Goal: Participate in discussion

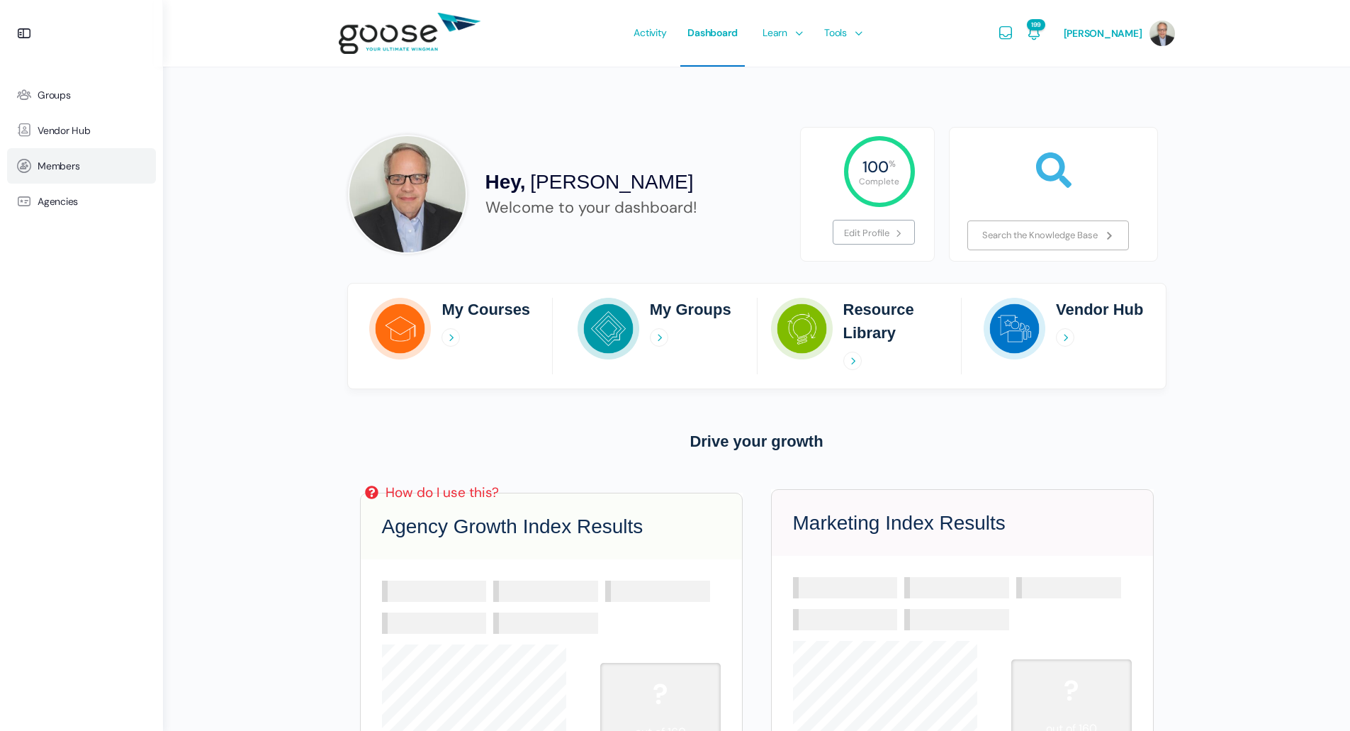
click at [63, 172] on link "Members" at bounding box center [81, 165] width 149 height 35
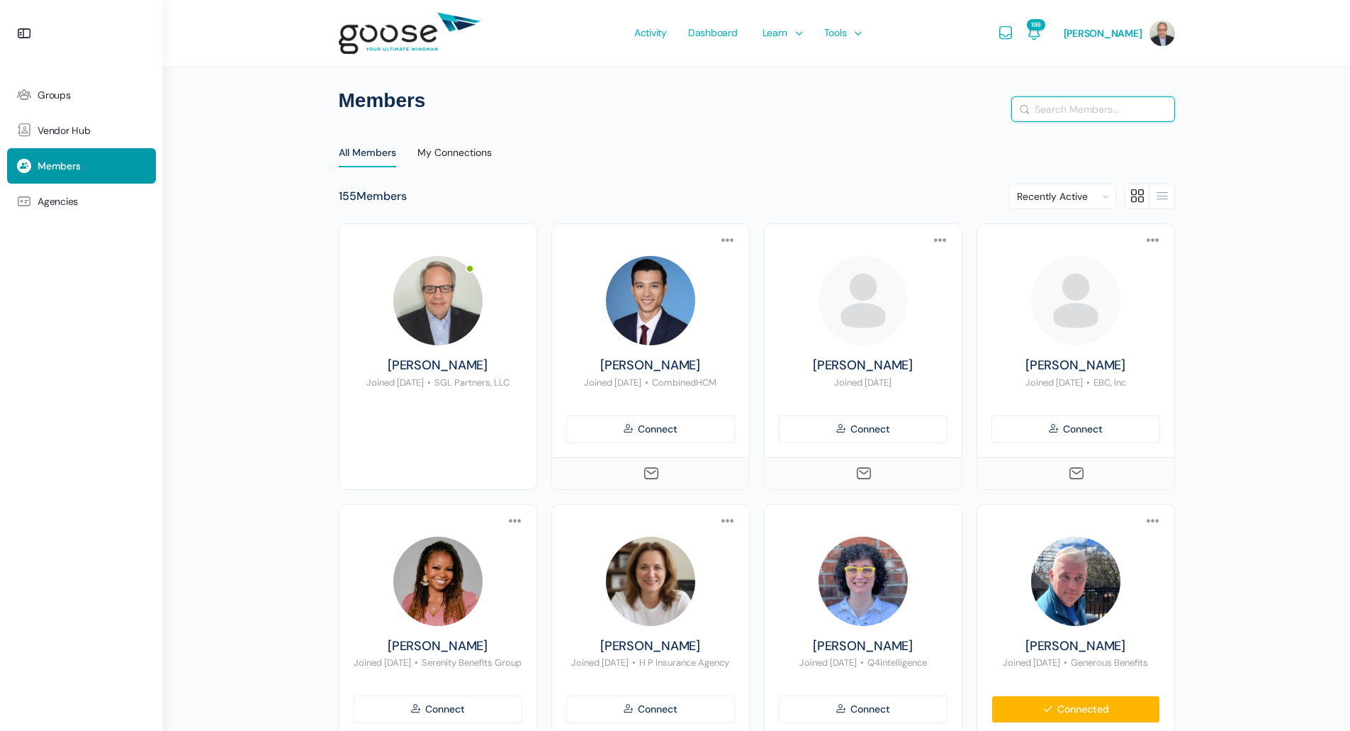
click at [1058, 106] on input "Search Members…" at bounding box center [1093, 109] width 162 height 24
type input "davis"
click at [1017, 102] on button "Search" at bounding box center [1025, 109] width 16 height 14
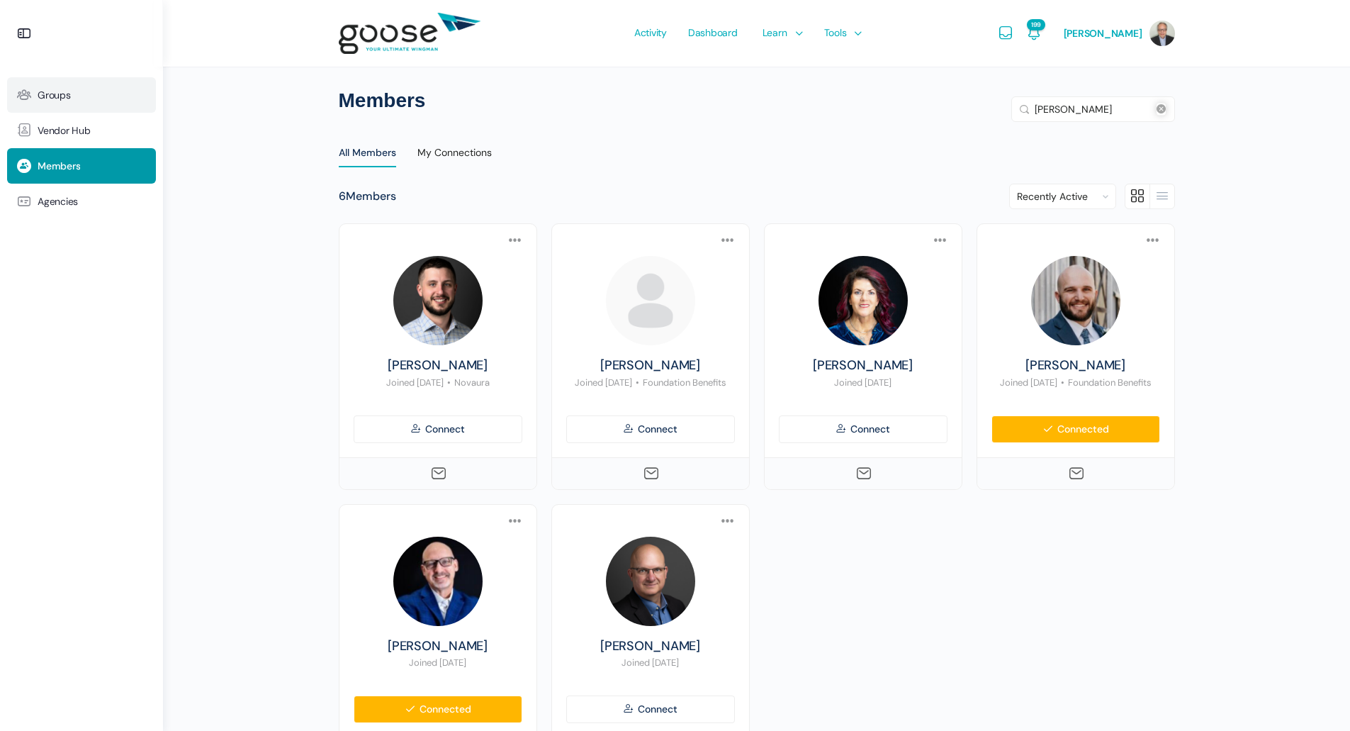
click at [67, 99] on span "Groups" at bounding box center [54, 95] width 33 height 12
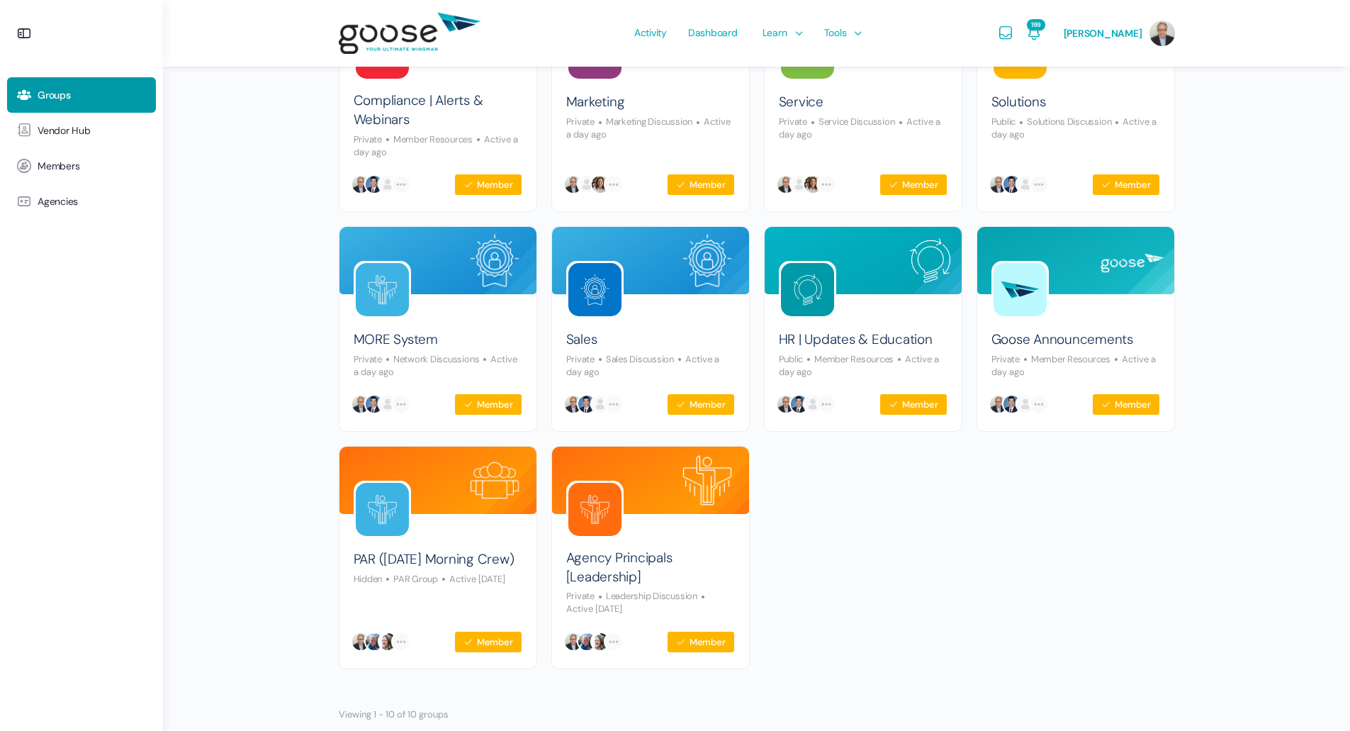
scroll to position [259, 0]
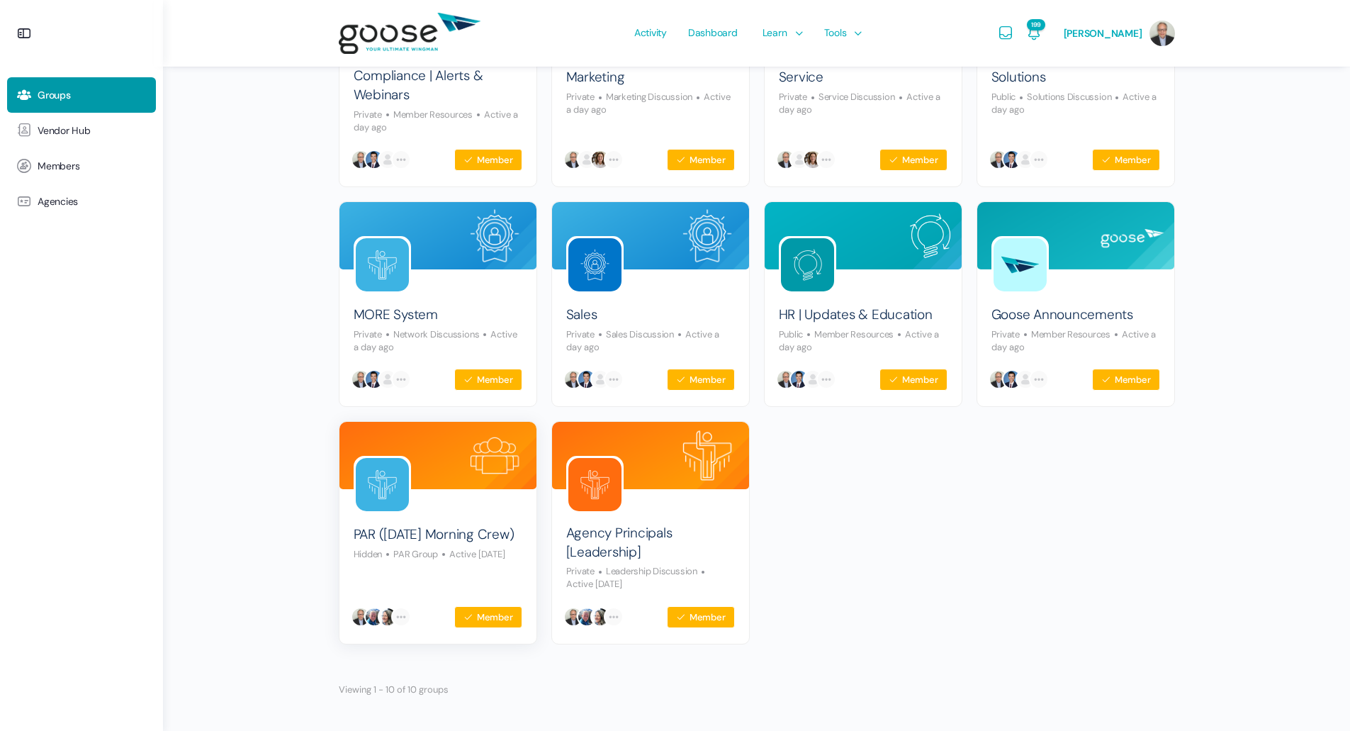
click at [373, 500] on img at bounding box center [382, 484] width 53 height 53
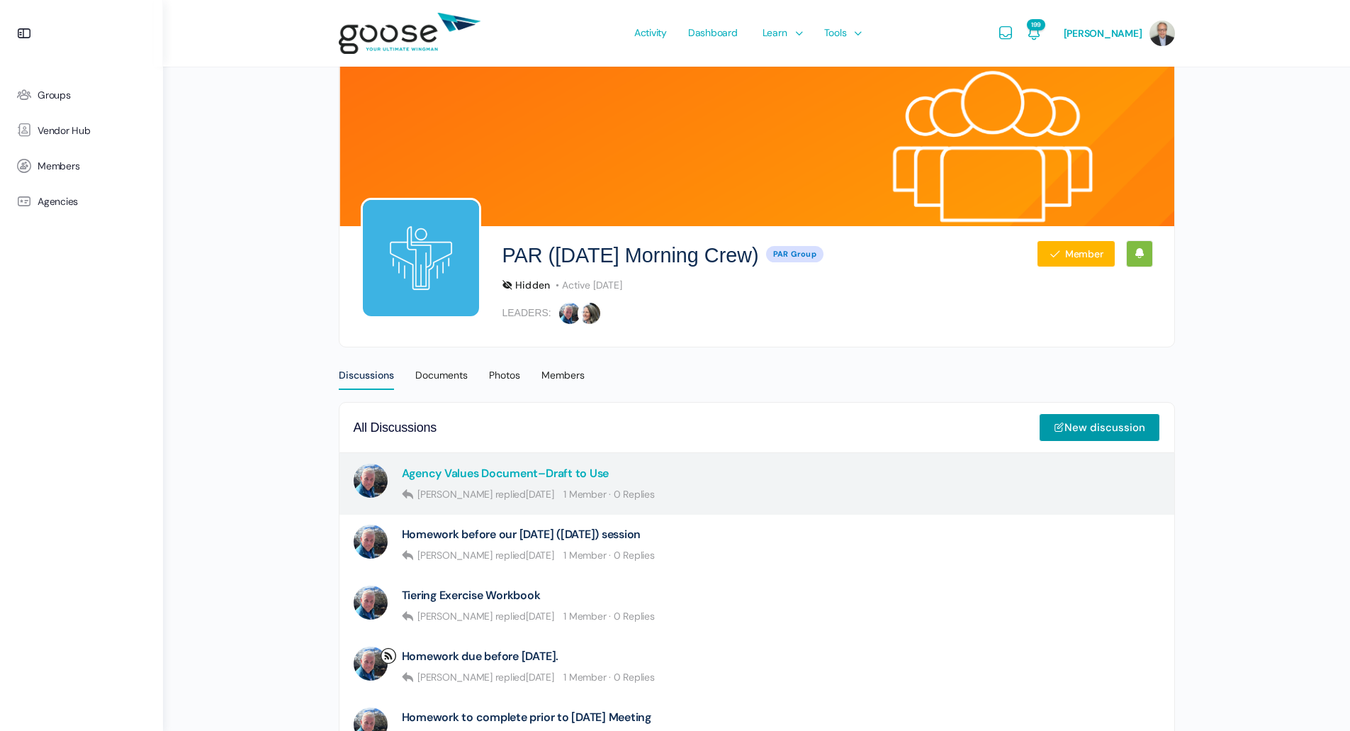
click at [529, 476] on link "Agency Values Document–Draft to Use" at bounding box center [506, 472] width 208 height 13
